Goal: Find specific page/section: Locate a particular part of the current website

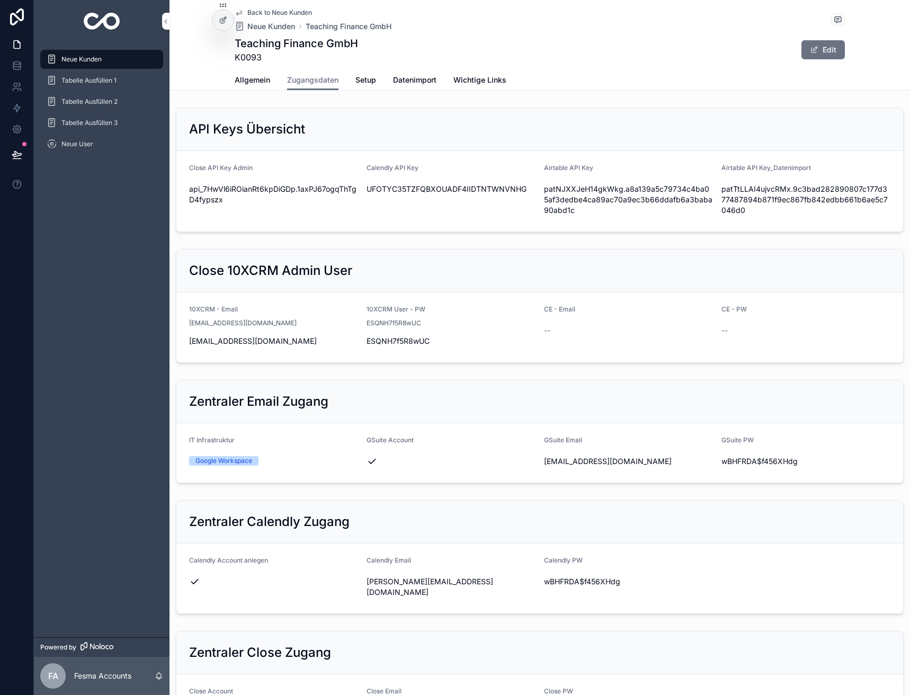
click at [266, 7] on div "Back to [GEOGRAPHIC_DATA] Neue Kunden Teaching Finance GmbH Teaching Finance Gm…" at bounding box center [540, 35] width 610 height 70
click at [258, 10] on span "Back to Neue Kunden" at bounding box center [279, 12] width 65 height 8
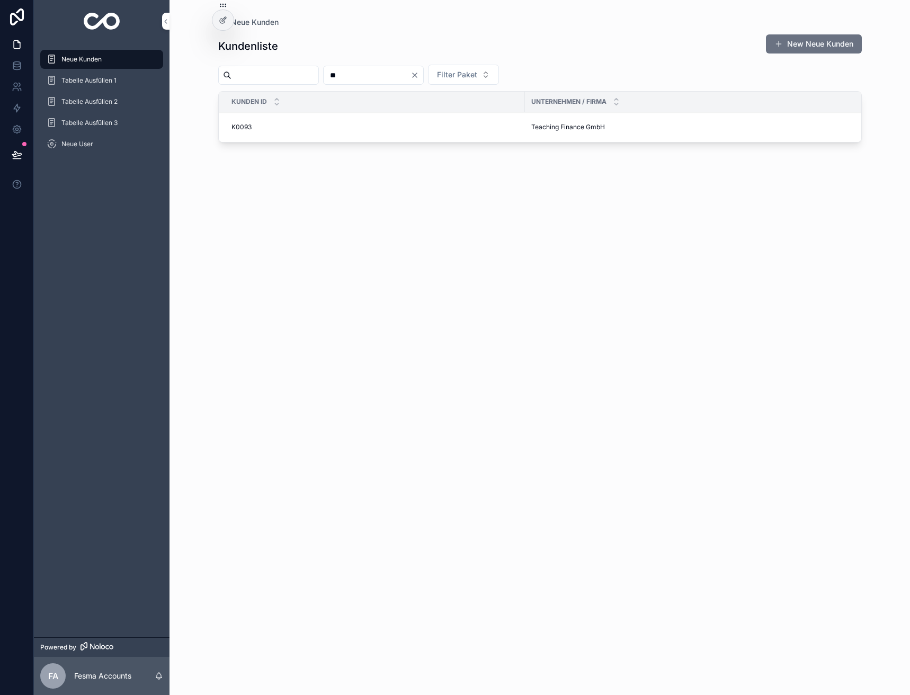
click at [378, 73] on input "**" at bounding box center [367, 75] width 87 height 15
type input "*"
click at [290, 81] on input "scrollable content" at bounding box center [275, 75] width 87 height 15
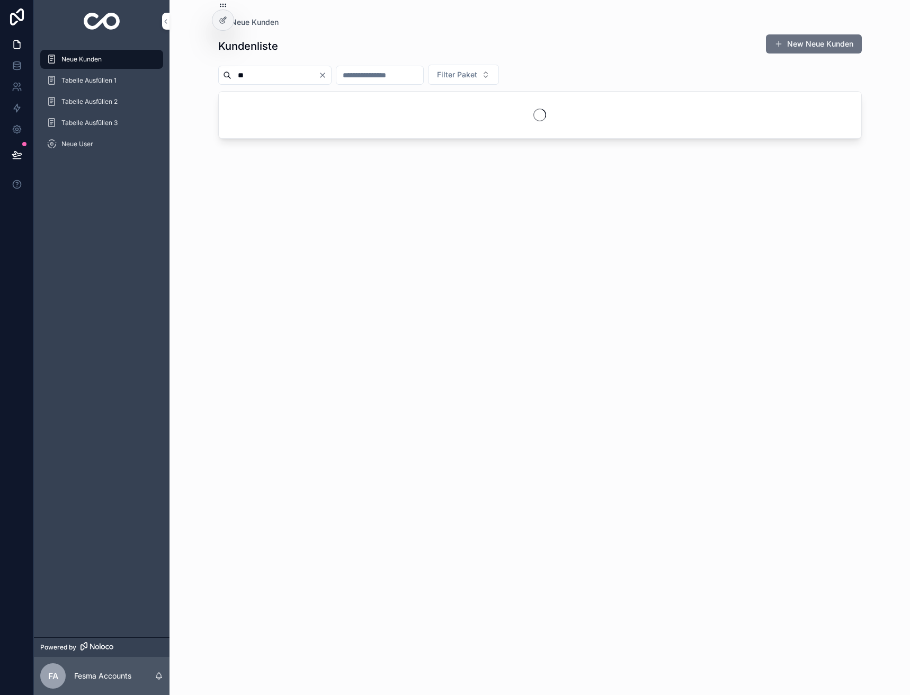
type input "***"
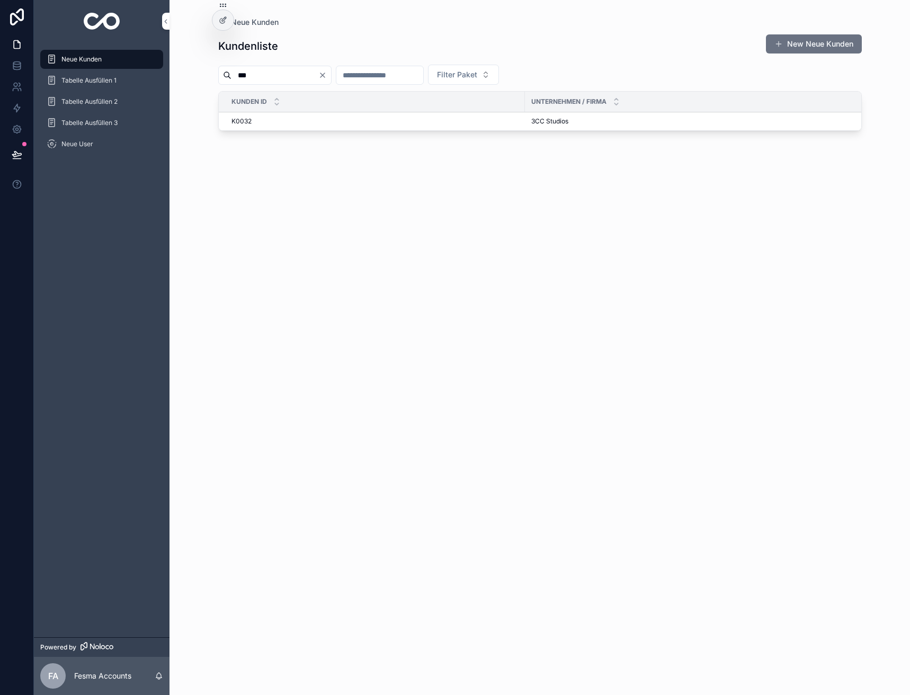
click at [540, 121] on span "3CC Studios" at bounding box center [549, 121] width 37 height 8
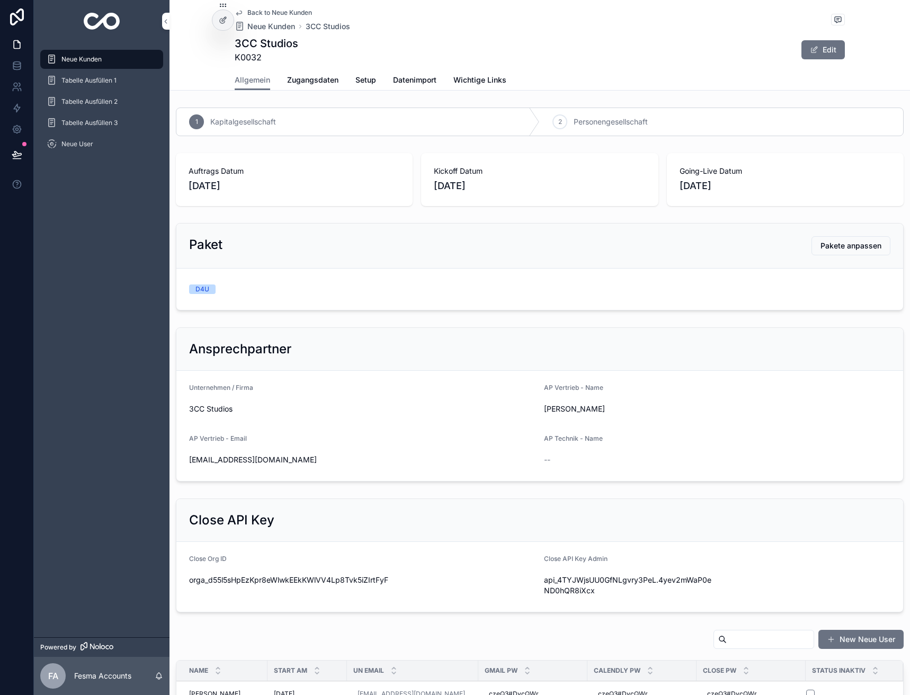
click at [672, 51] on div "3CC Studios K0032 Edit" at bounding box center [540, 50] width 610 height 28
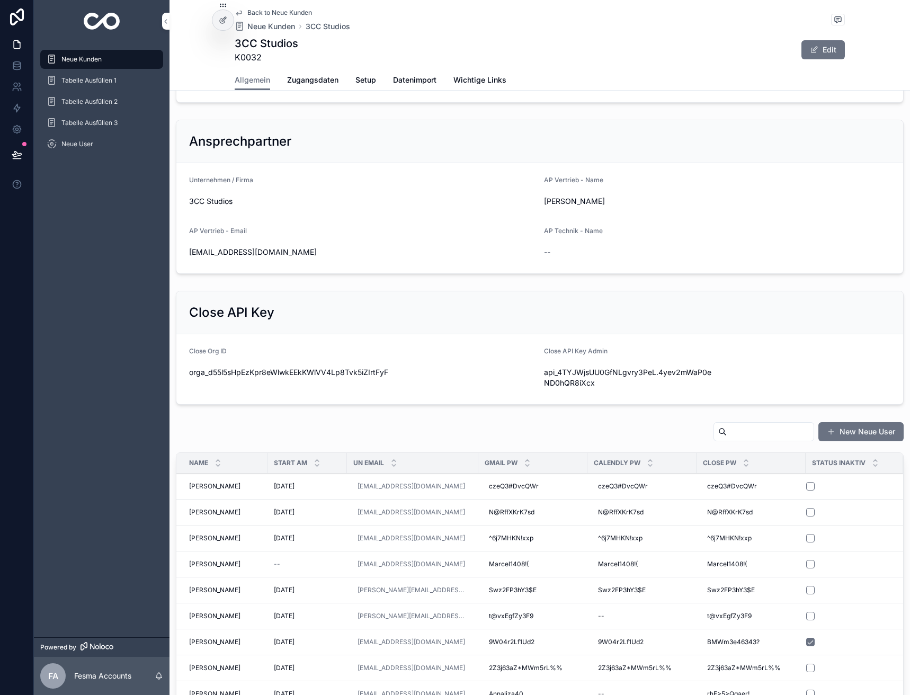
scroll to position [212, 0]
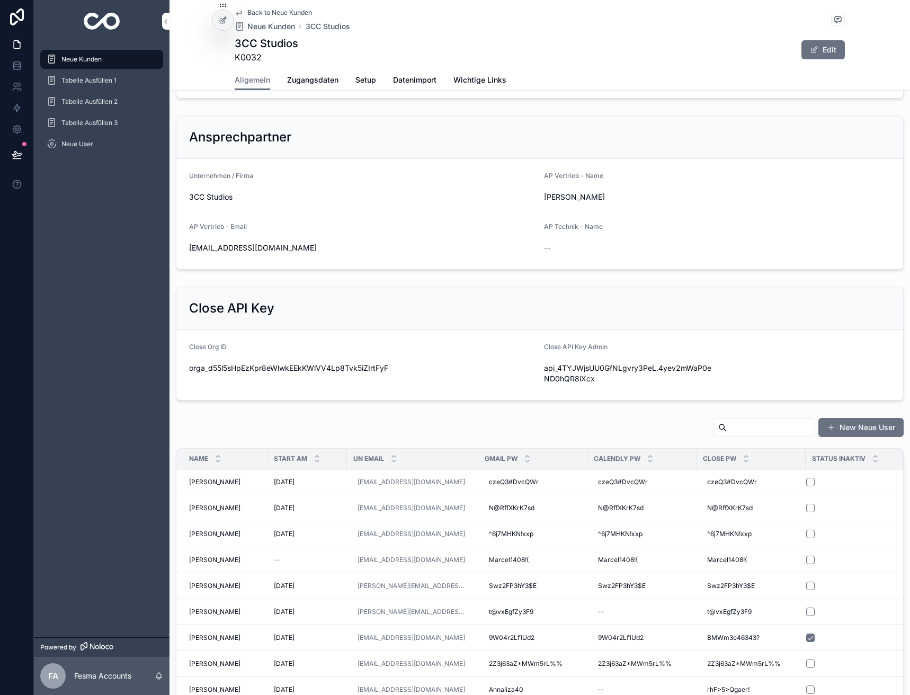
click at [305, 76] on span "Zugangsdaten" at bounding box center [312, 80] width 51 height 11
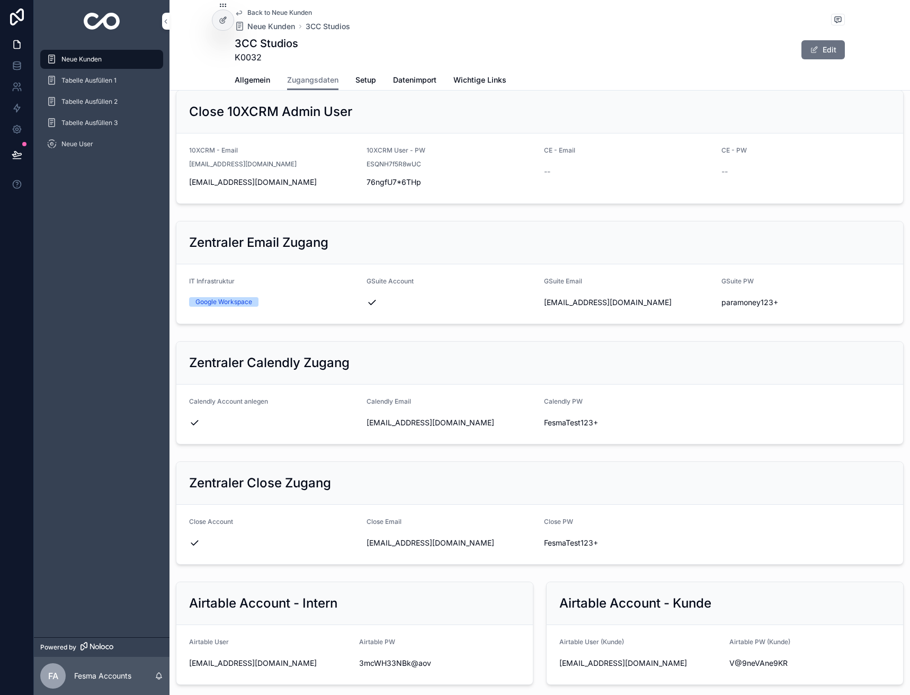
scroll to position [371, 0]
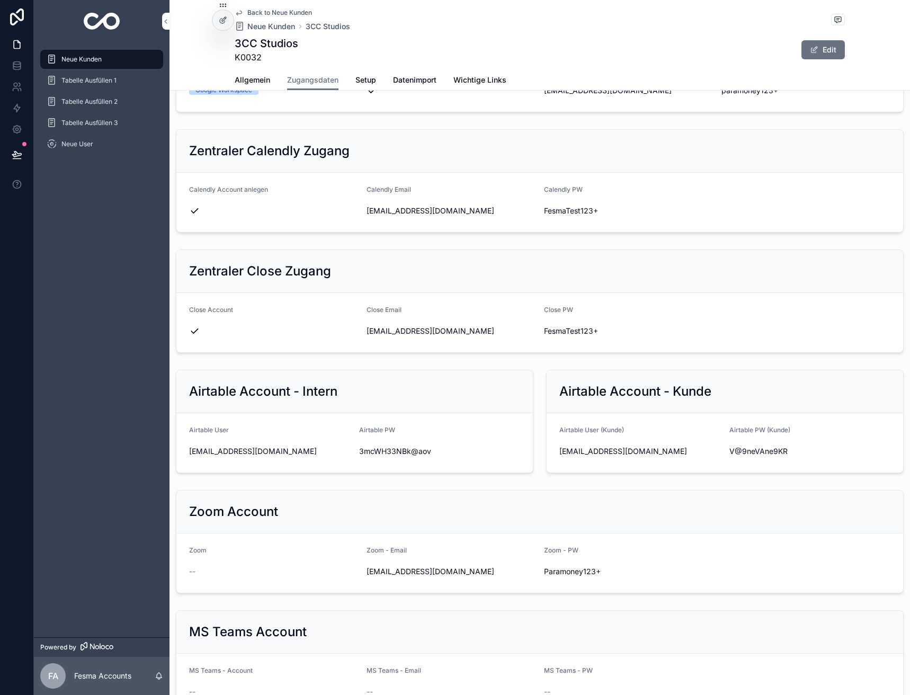
click at [590, 450] on span "info@3ccstudios.com" at bounding box center [641, 451] width 162 height 11
copy div "info@3ccstudios.com"
click at [755, 451] on span "V@9neVAne9KR" at bounding box center [811, 451] width 162 height 11
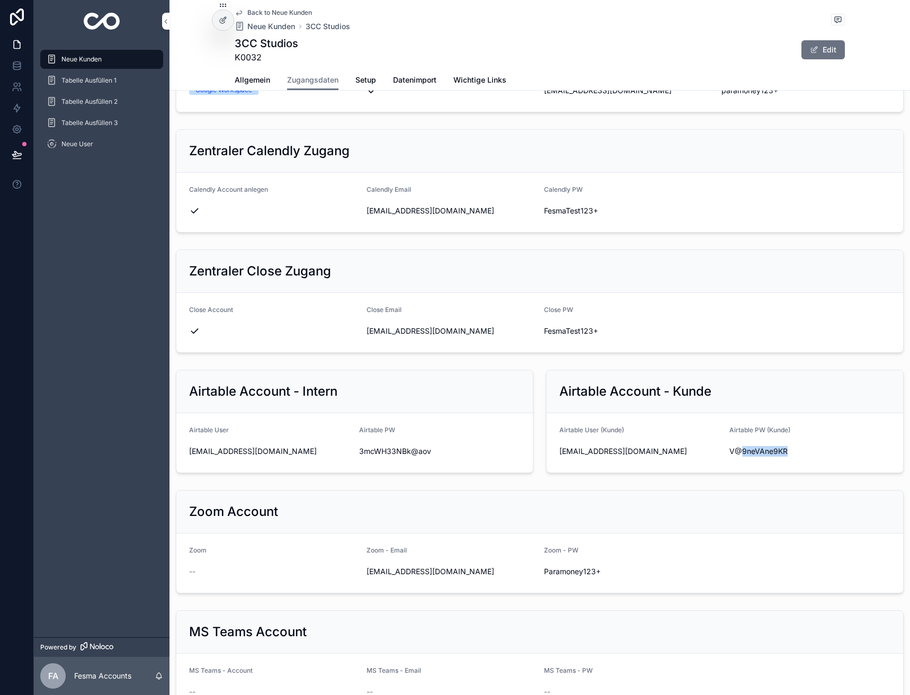
click at [755, 451] on span "V@9neVAne9KR" at bounding box center [811, 451] width 162 height 11
copy div "V@9neVAne9KR"
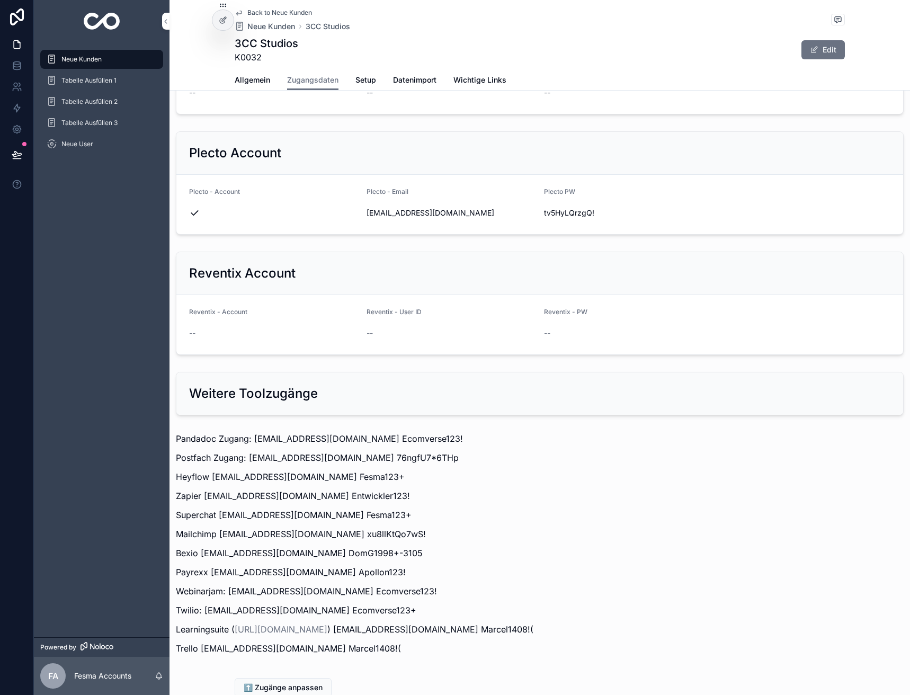
scroll to position [1044, 0]
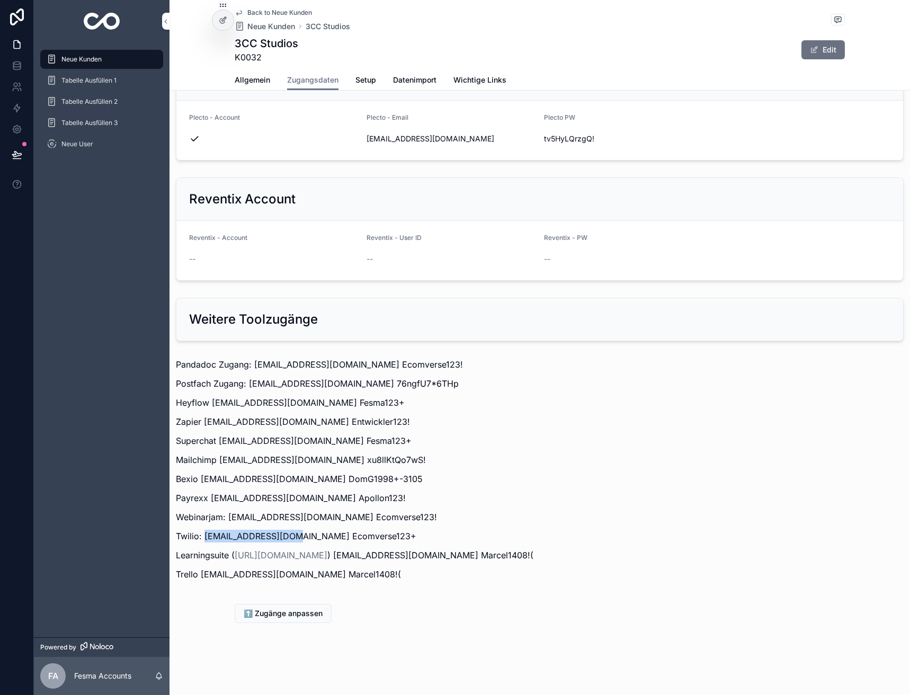
drag, startPoint x: 203, startPoint y: 535, endPoint x: 291, endPoint y: 533, distance: 87.4
click at [291, 533] on p "Twilio: info@3ccstudios.com Ecomverse123+" at bounding box center [540, 536] width 728 height 13
copy p "info@3ccstudios.com"
drag, startPoint x: 295, startPoint y: 536, endPoint x: 359, endPoint y: 539, distance: 64.2
click at [359, 539] on p "Twilio: info@3ccstudios.com Ecomverse123+" at bounding box center [540, 536] width 728 height 13
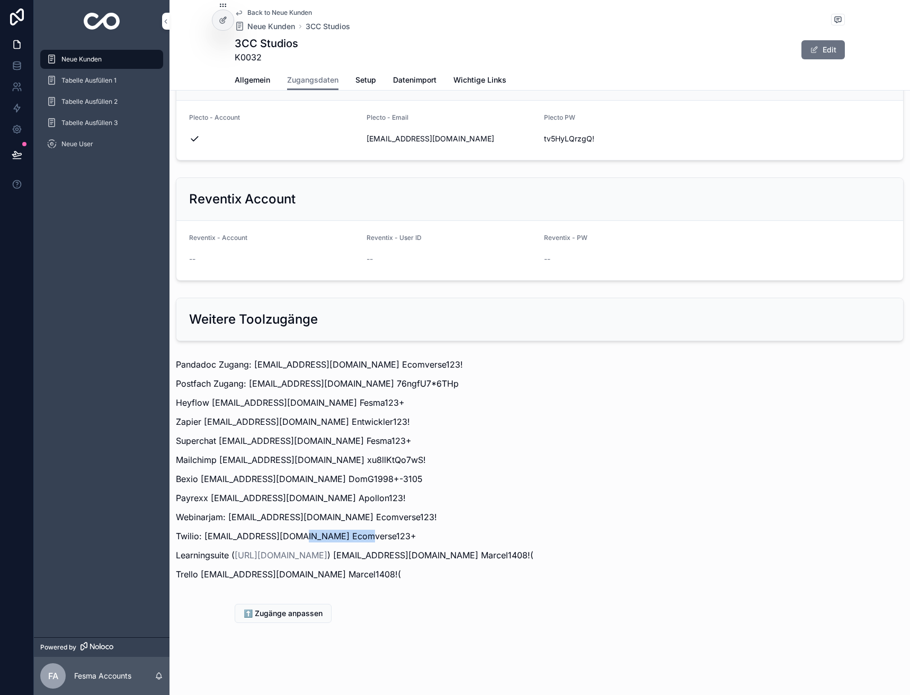
copy p "Ecomverse123+"
